Goal: Information Seeking & Learning: Check status

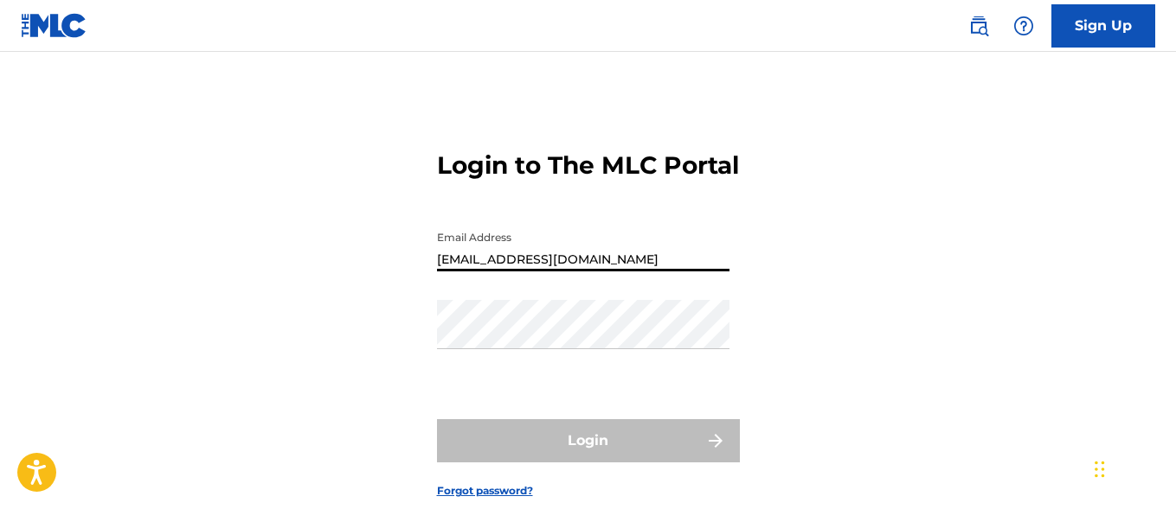
type input "[EMAIL_ADDRESS][DOMAIN_NAME]"
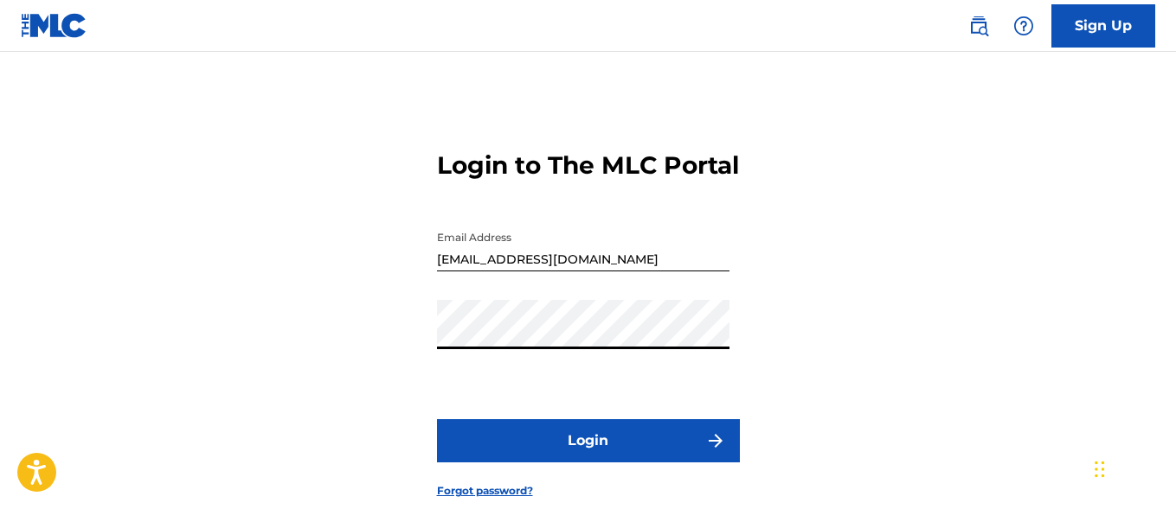
click at [587, 463] on button "Login" at bounding box center [588, 441] width 303 height 43
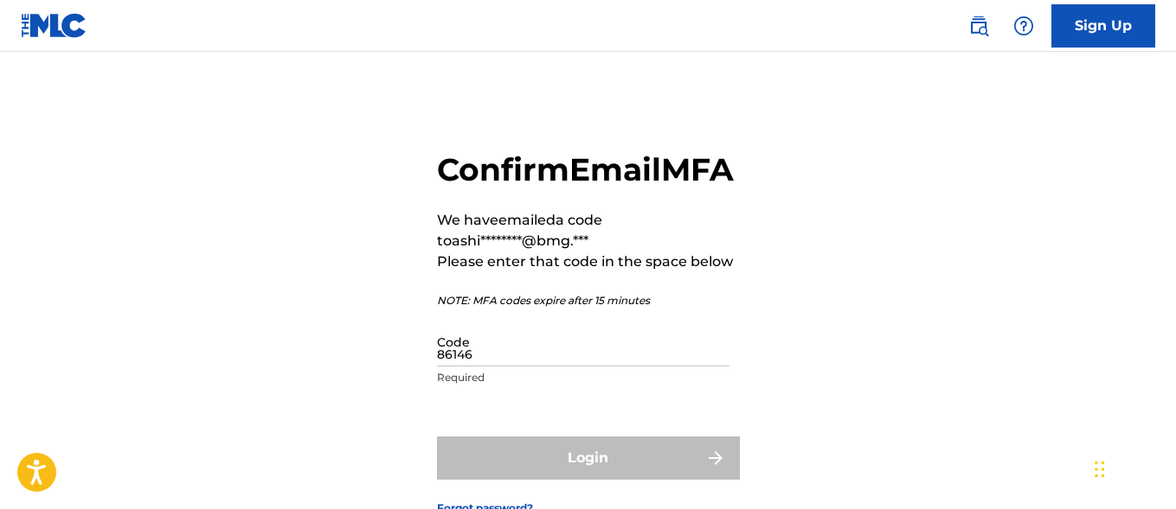
type input "861460"
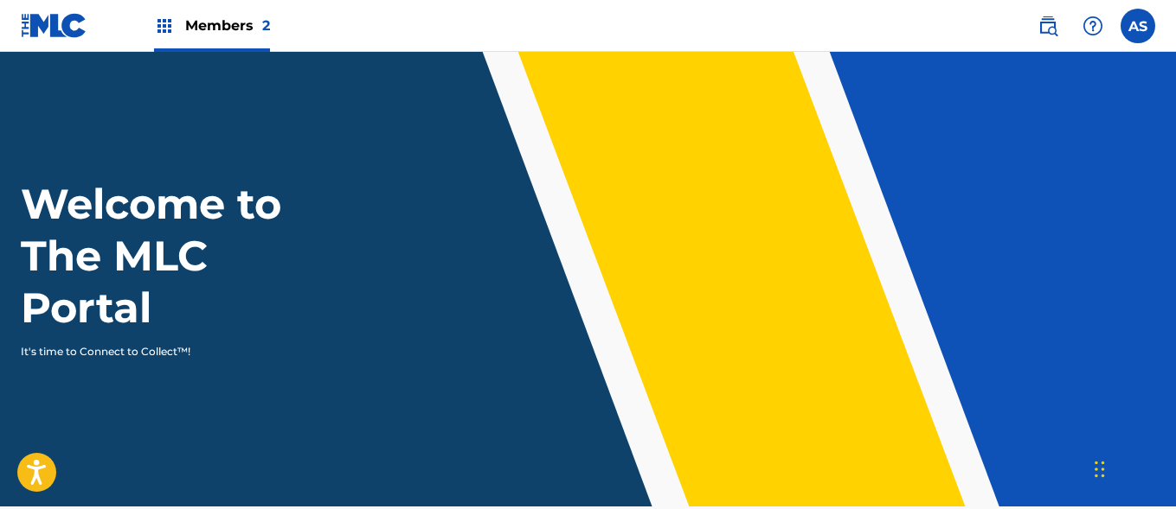
click at [164, 26] on img at bounding box center [164, 26] width 21 height 21
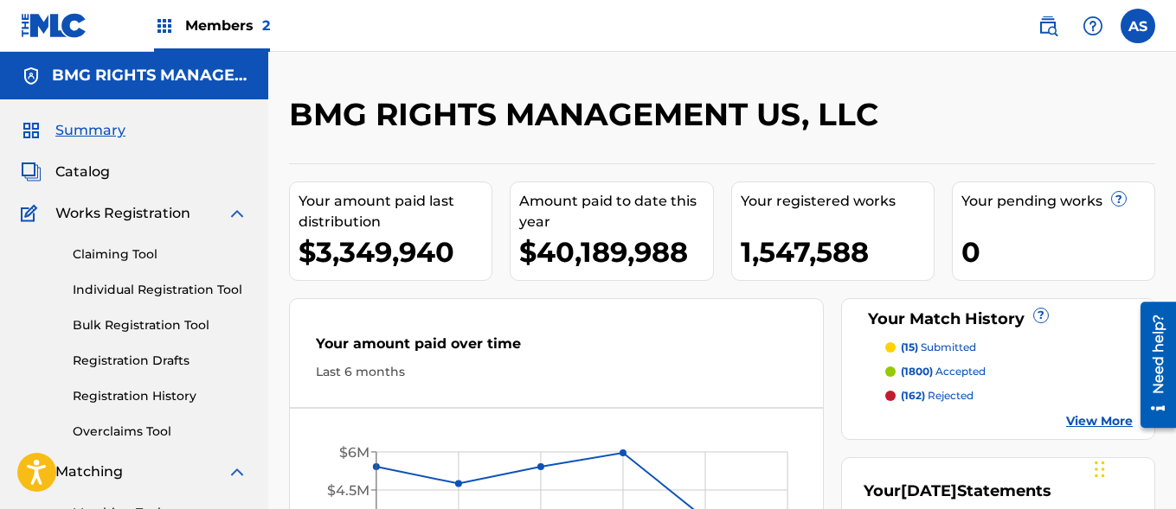
scroll to position [375, 0]
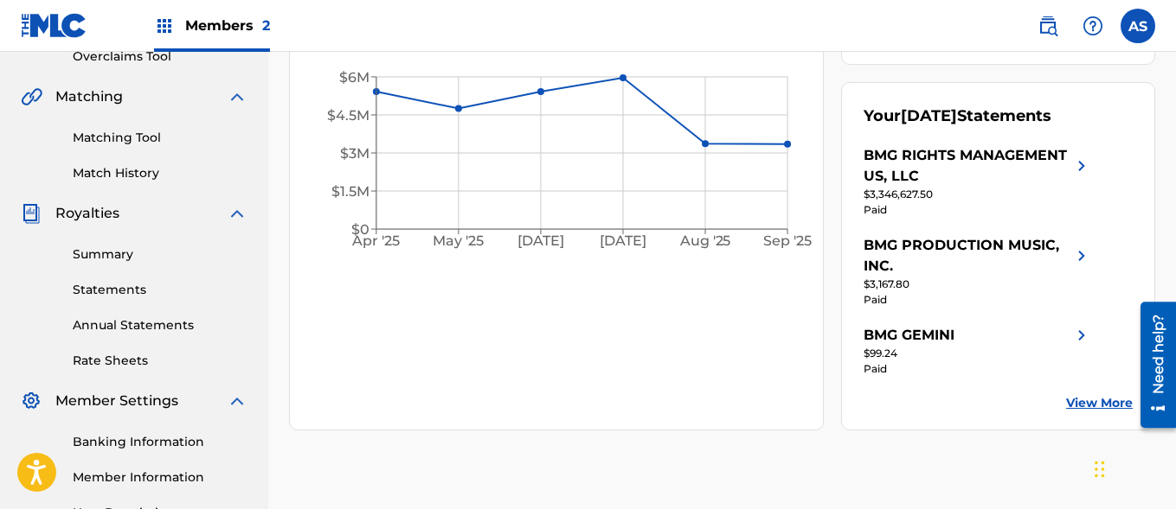
click at [160, 254] on link "Summary" at bounding box center [160, 255] width 175 height 18
